Goal: Complete application form: Complete application form

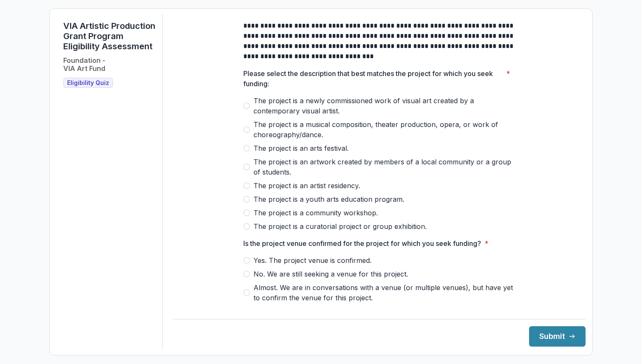
click at [246, 109] on span at bounding box center [246, 105] width 7 height 7
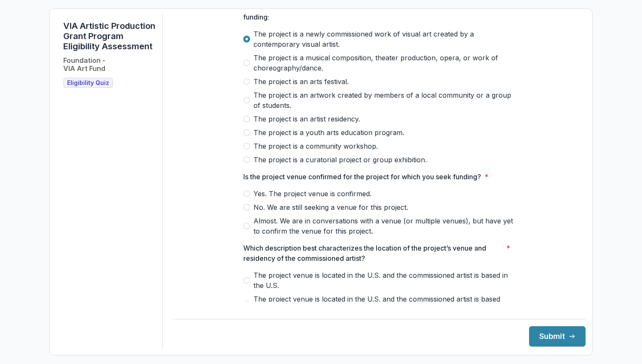
scroll to position [70, 0]
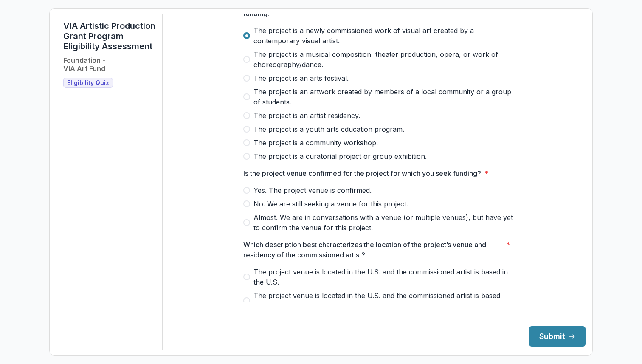
click at [245, 194] on span at bounding box center [246, 190] width 7 height 7
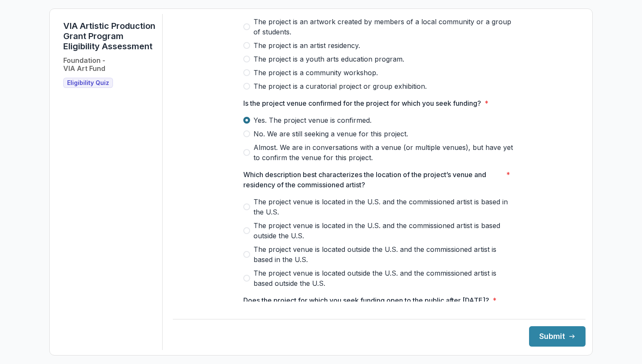
scroll to position [153, 0]
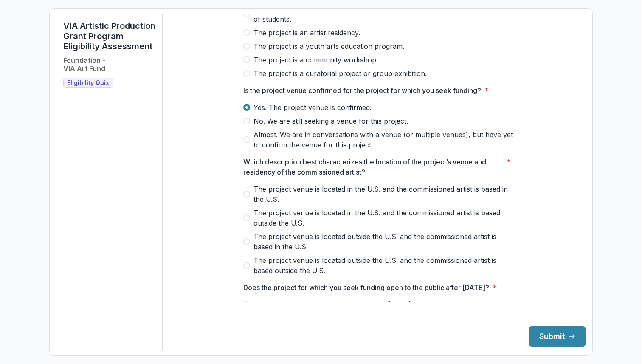
click at [246, 198] on span at bounding box center [246, 194] width 7 height 7
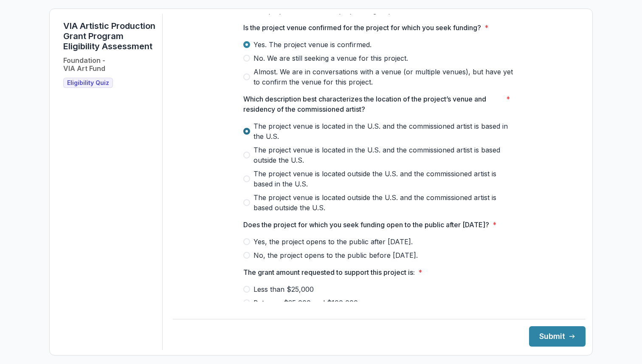
scroll to position [317, 0]
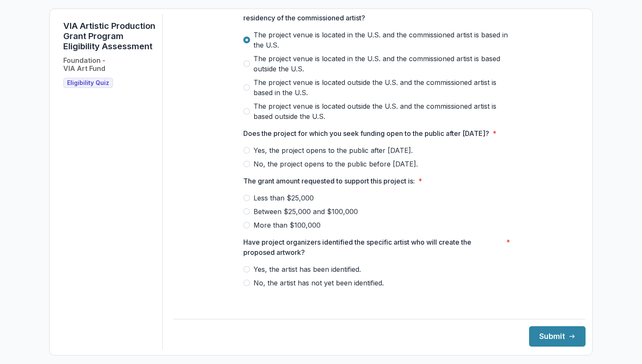
click at [248, 154] on span at bounding box center [246, 150] width 7 height 7
click at [246, 215] on span at bounding box center [246, 211] width 7 height 7
click at [243, 201] on span at bounding box center [246, 198] width 7 height 7
click at [247, 273] on span at bounding box center [246, 269] width 7 height 7
click at [555, 336] on button "Submit" at bounding box center [557, 336] width 57 height 20
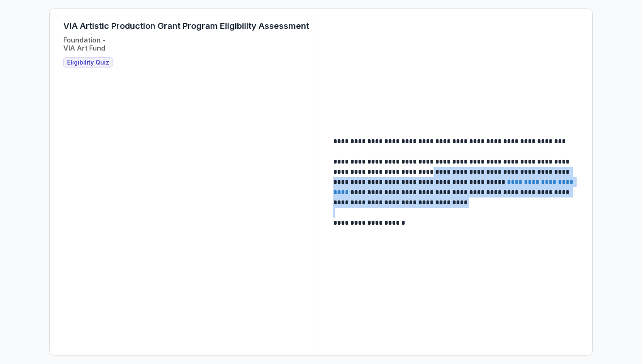
drag, startPoint x: 432, startPoint y: 172, endPoint x: 440, endPoint y: 213, distance: 41.9
click at [440, 214] on div "**********" at bounding box center [457, 182] width 246 height 92
click at [440, 213] on p at bounding box center [457, 213] width 246 height 10
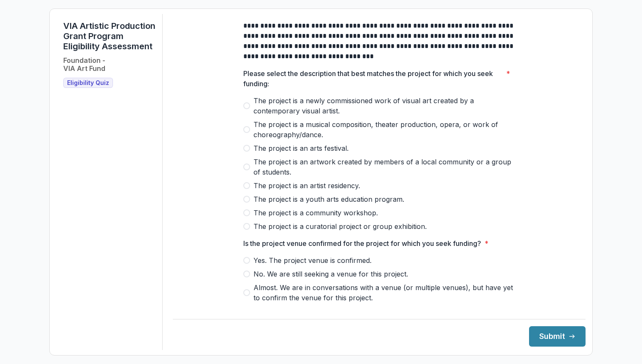
click at [248, 109] on span at bounding box center [246, 105] width 7 height 7
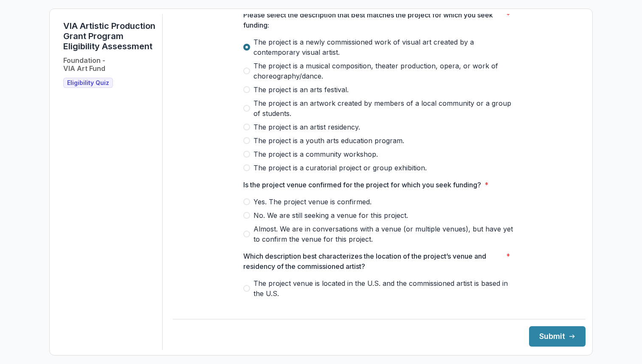
scroll to position [134, 0]
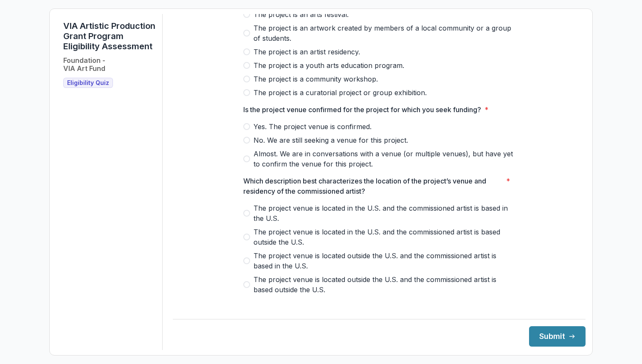
click at [246, 130] on span at bounding box center [246, 126] width 7 height 7
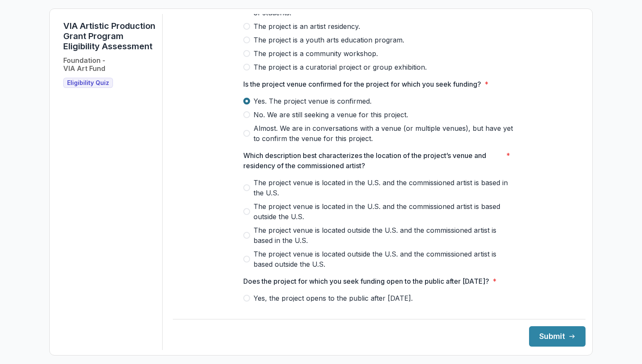
scroll to position [161, 0]
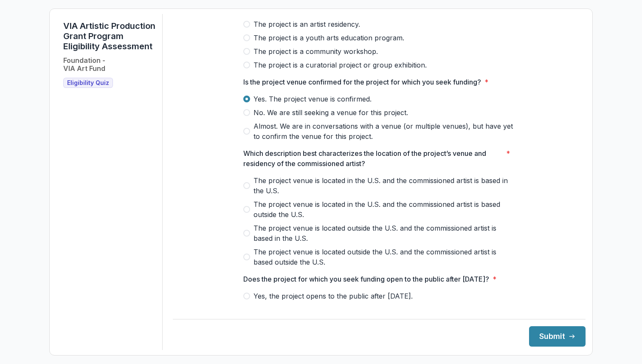
click at [246, 189] on span at bounding box center [246, 185] width 7 height 7
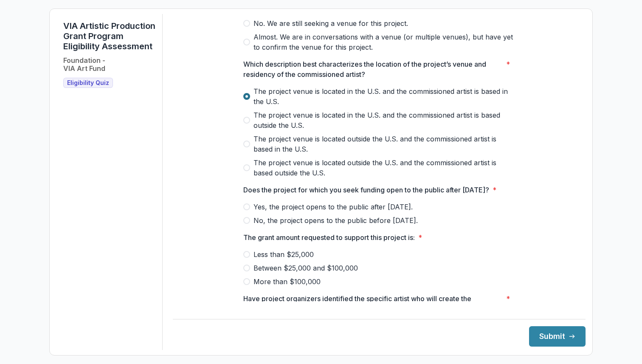
scroll to position [252, 0]
click at [248, 209] on span at bounding box center [246, 206] width 7 height 7
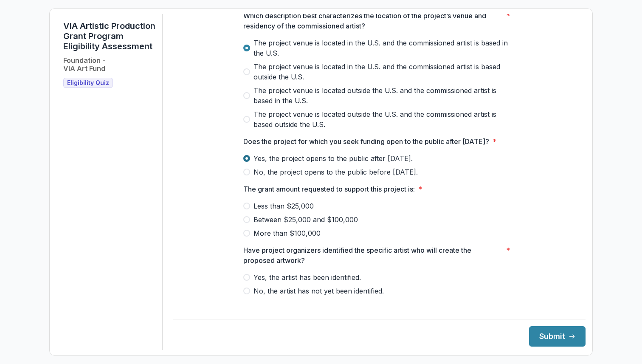
scroll to position [317, 0]
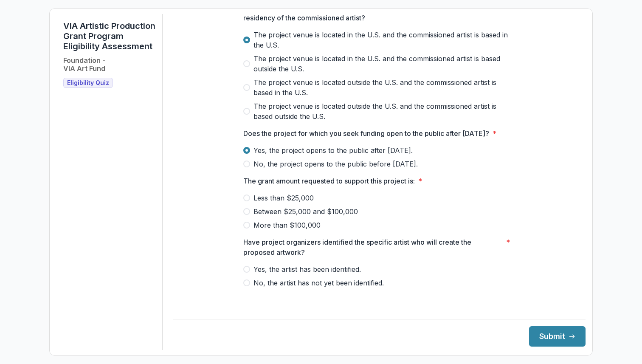
click at [248, 217] on label "Between $25,000 and $100,000" at bounding box center [379, 211] width 272 height 10
click at [247, 273] on span at bounding box center [246, 269] width 7 height 7
click at [545, 336] on button "Submit" at bounding box center [557, 336] width 57 height 20
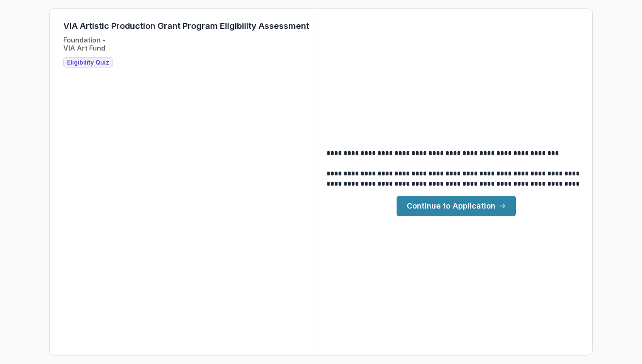
click at [468, 208] on link "Continue to Application" at bounding box center [456, 206] width 119 height 20
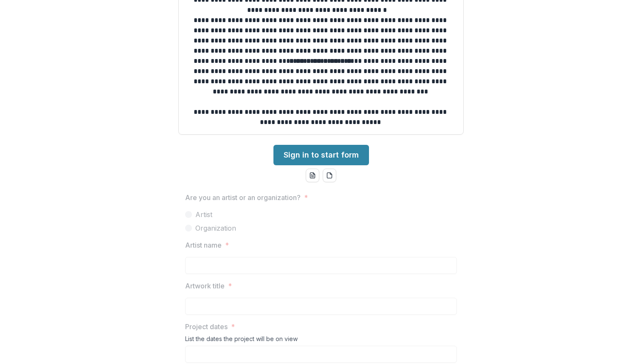
scroll to position [43, 0]
